Goal: Task Accomplishment & Management: Complete application form

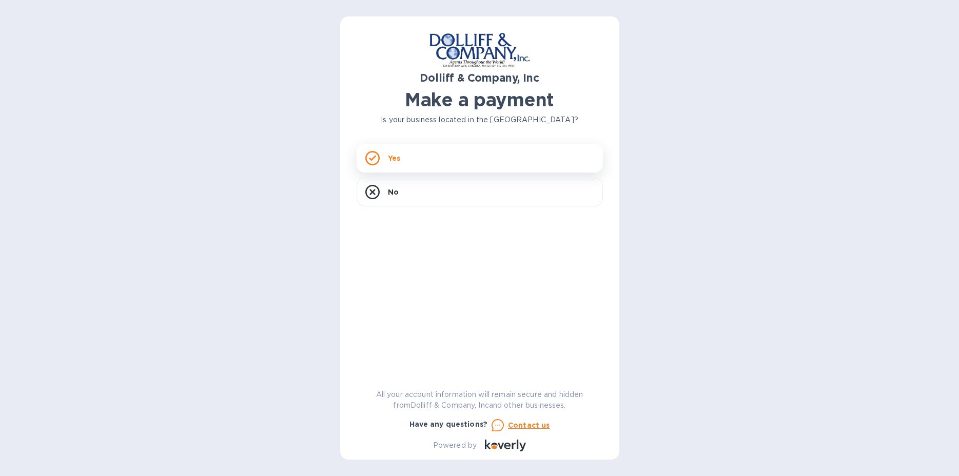
click at [386, 158] on div "Yes" at bounding box center [480, 158] width 246 height 29
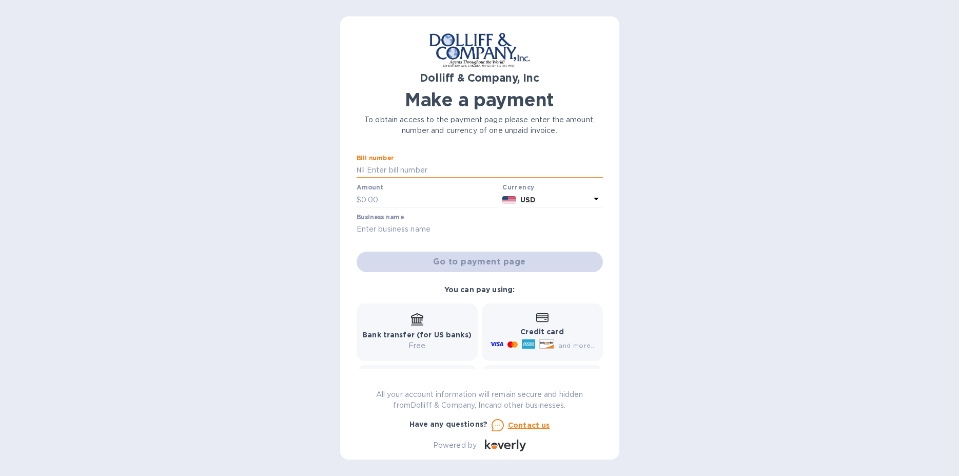
click at [397, 171] on input "text" at bounding box center [484, 170] width 238 height 15
type input "876910"
click at [385, 197] on input "text" at bounding box center [430, 199] width 138 height 15
type input "2,060.09"
click at [431, 230] on input "text" at bounding box center [480, 229] width 246 height 15
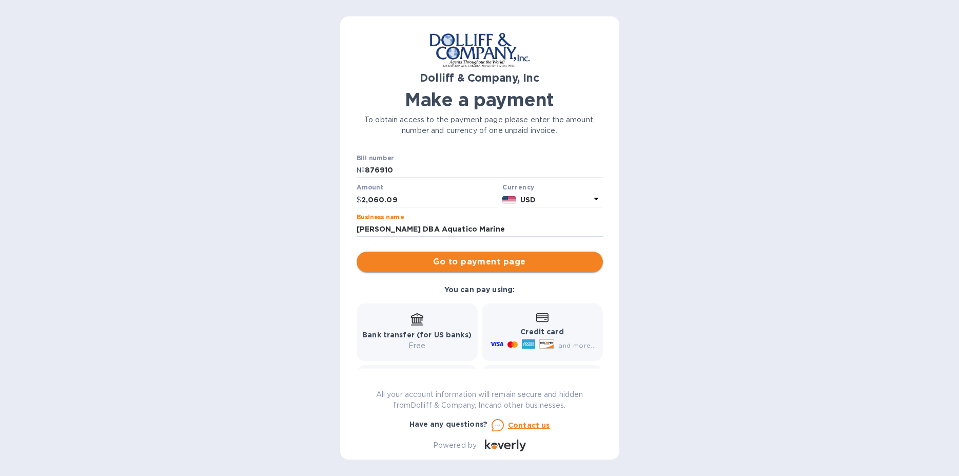
type input "[PERSON_NAME] DBA Aquatico Marine"
click at [468, 260] on span "Go to payment page" at bounding box center [480, 262] width 230 height 12
